Goal: Task Accomplishment & Management: Use online tool/utility

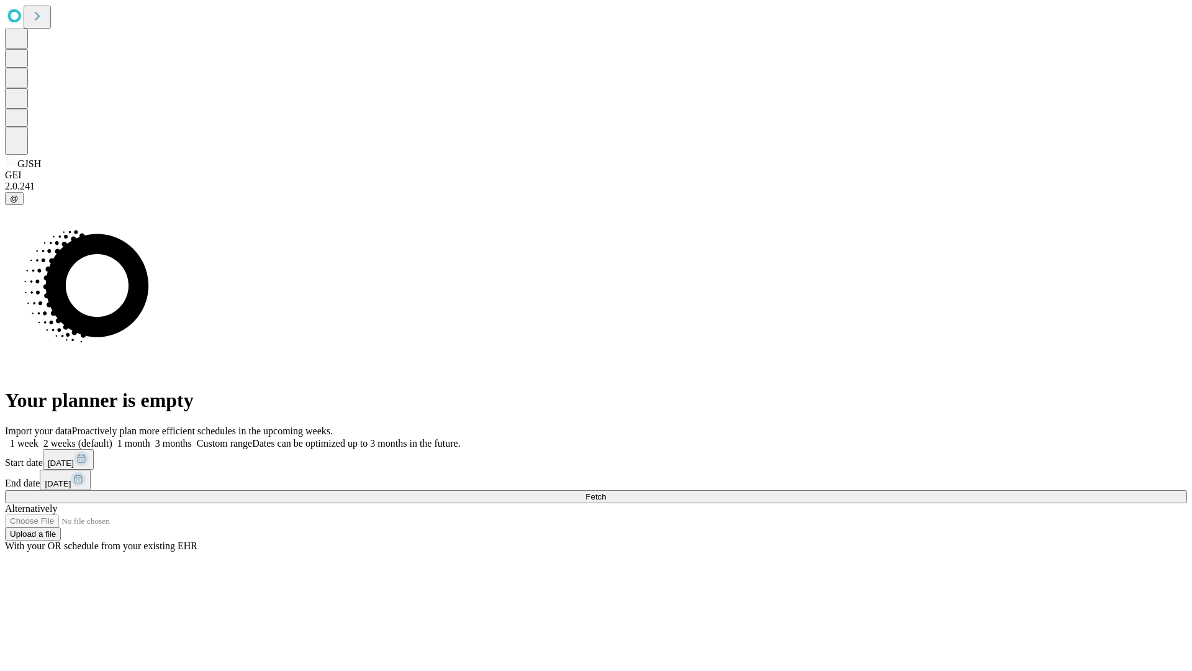
click at [606, 492] on span "Fetch" at bounding box center [596, 496] width 20 height 9
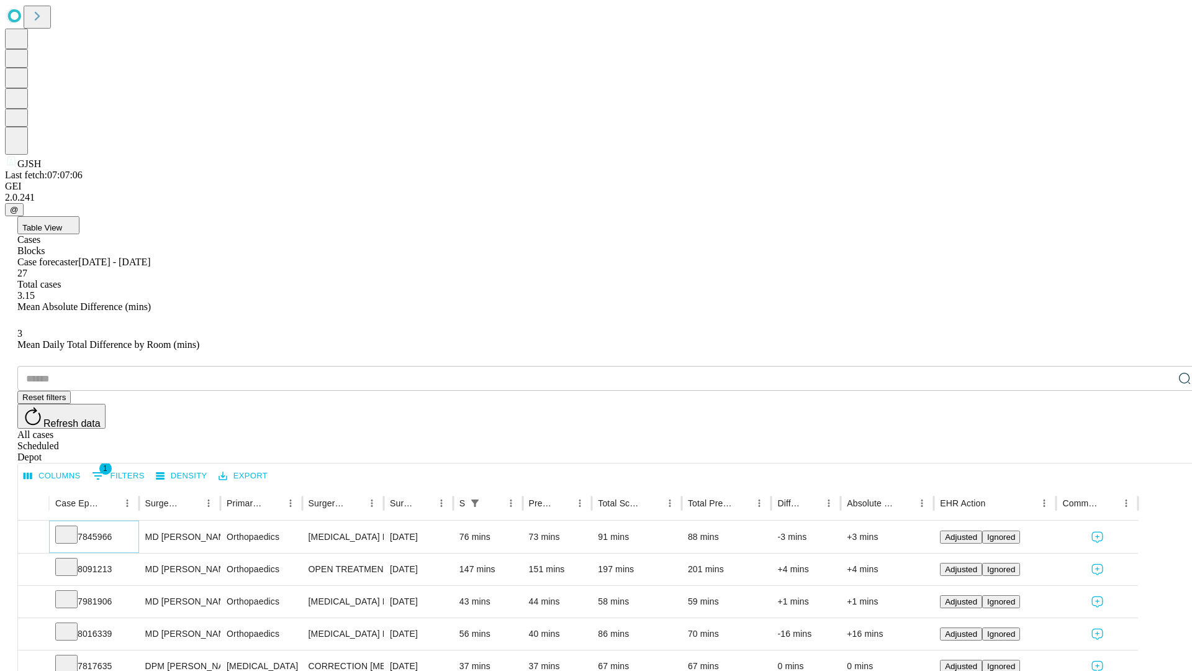
click at [73, 527] on icon at bounding box center [66, 533] width 12 height 12
